Goal: Transaction & Acquisition: Download file/media

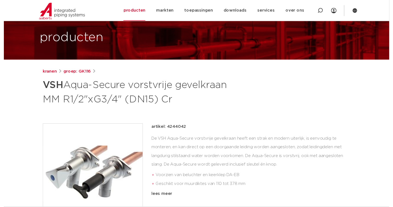
scroll to position [55, 0]
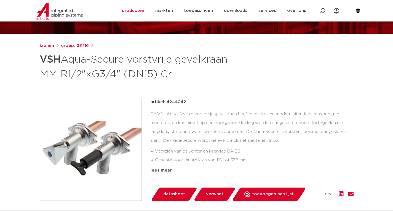
click at [173, 193] on span "datasheet" at bounding box center [174, 194] width 22 height 9
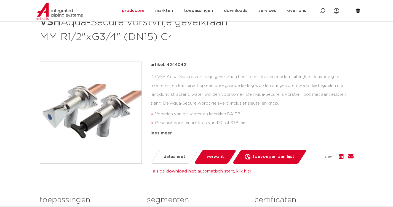
scroll to position [83, 0]
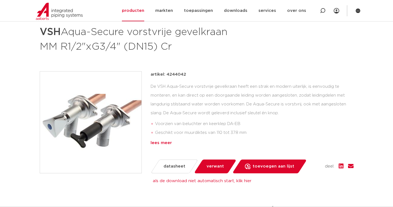
click at [164, 146] on div "lees meer" at bounding box center [251, 142] width 203 height 7
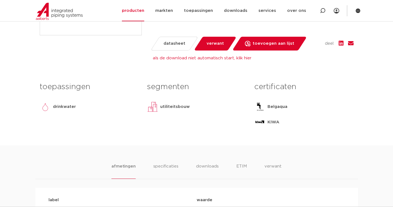
scroll to position [276, 0]
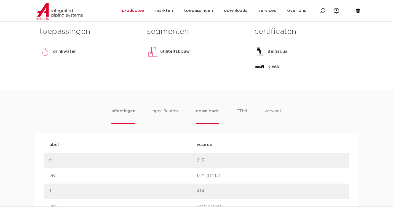
click at [204, 112] on li "downloads" at bounding box center [207, 116] width 23 height 16
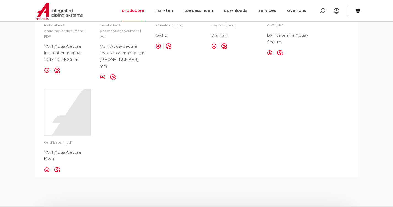
scroll to position [413, 0]
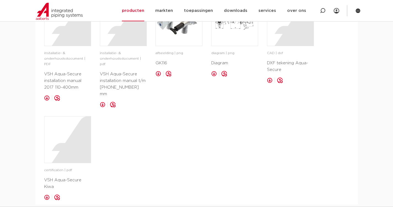
click at [110, 80] on p "VSH Aqua-Secure installation manual t/m [PHONE_NUMBER] mm" at bounding box center [123, 84] width 47 height 26
click at [114, 41] on div at bounding box center [123, 22] width 46 height 46
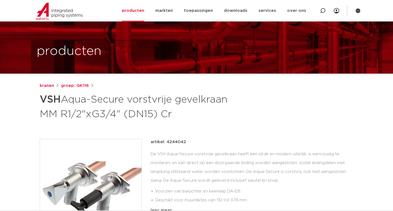
scroll to position [28, 0]
